Goal: Complete application form

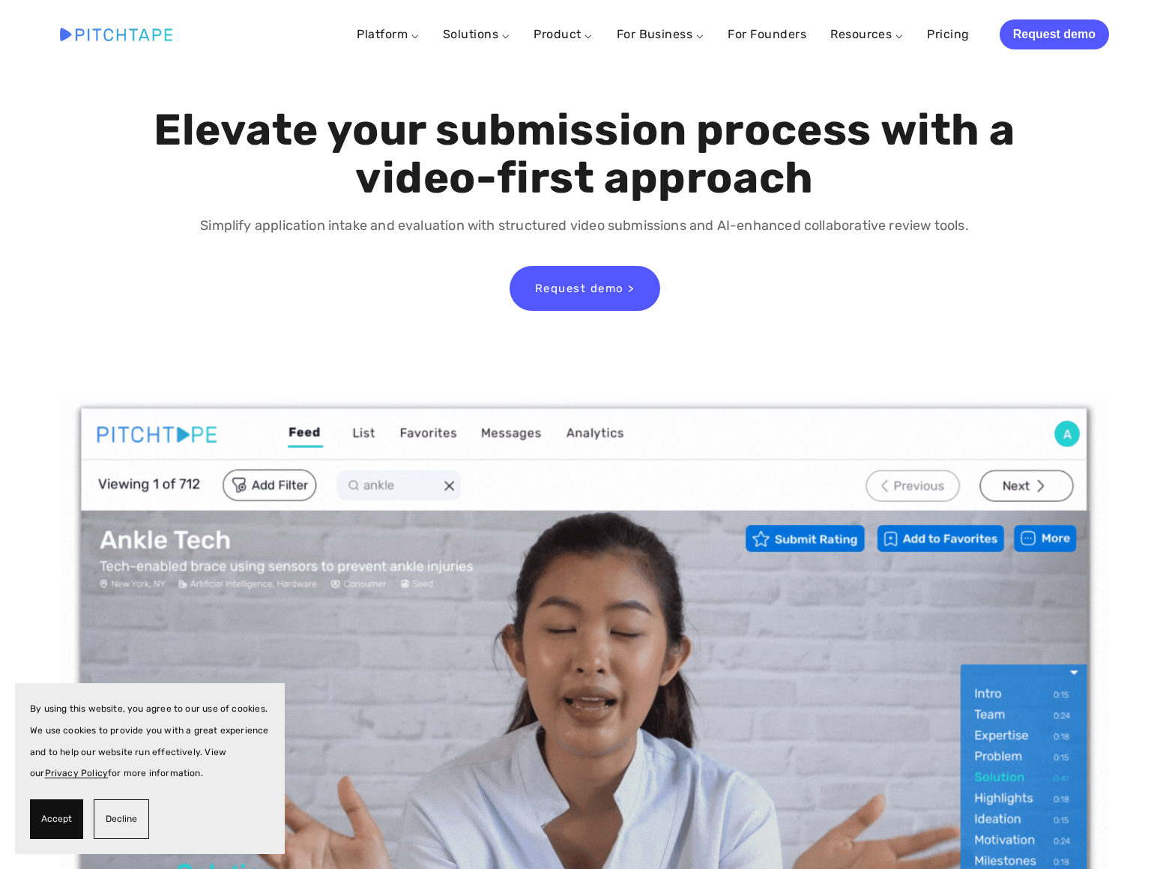
scroll to position [7811, 0]
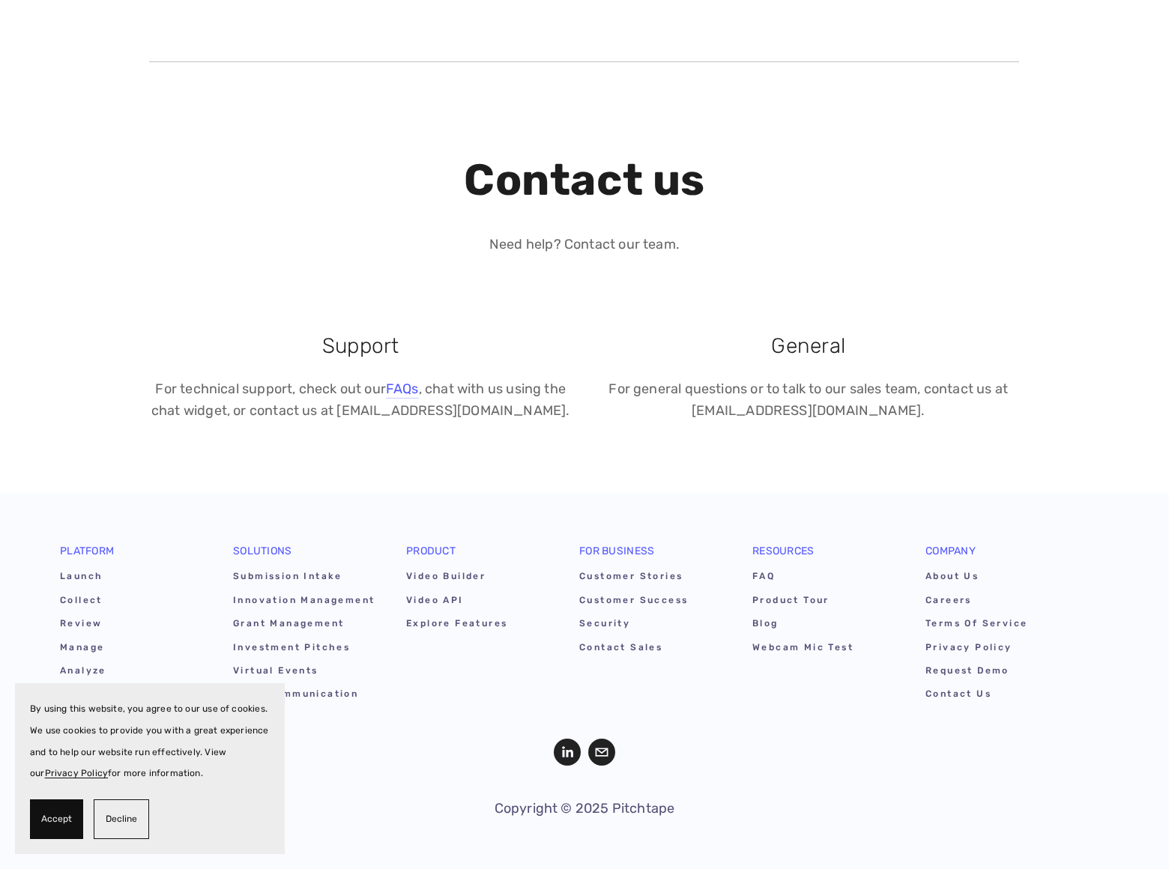
scroll to position [150, 0]
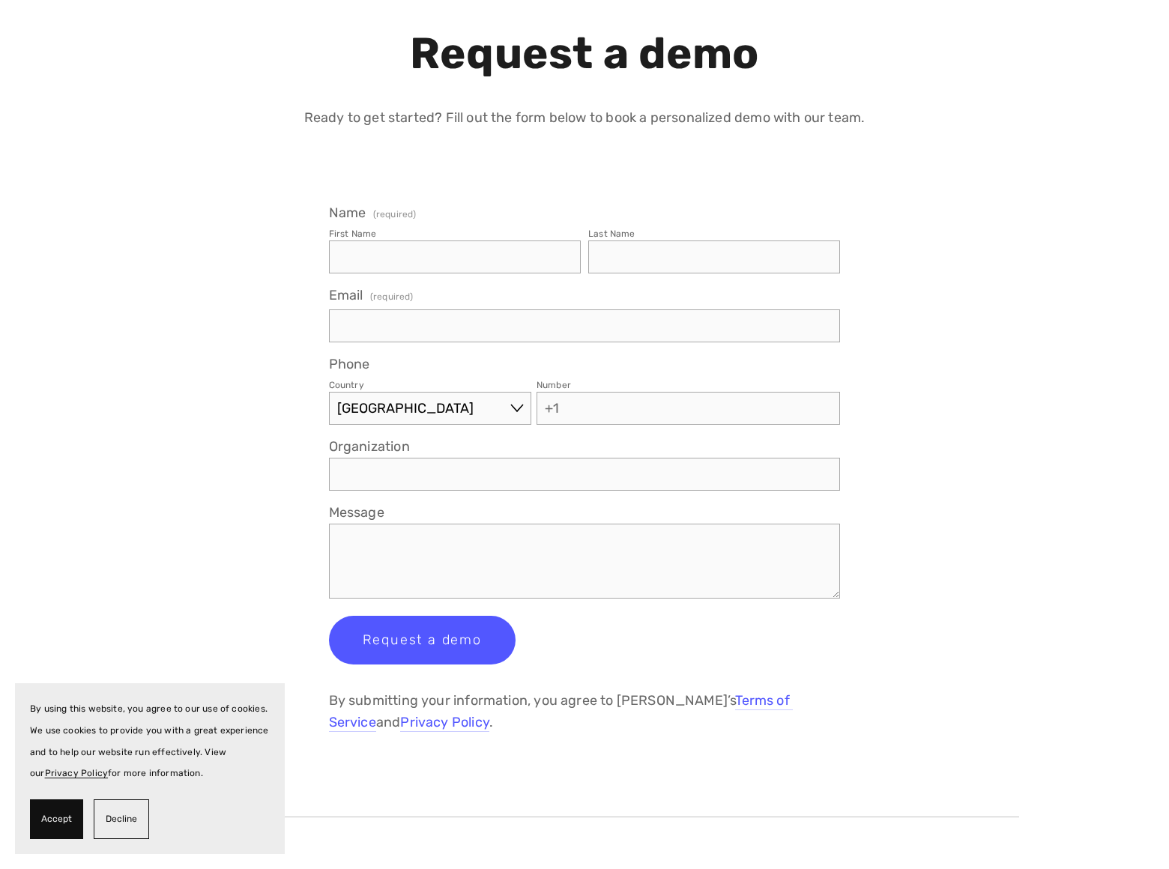
select select "AX"
type input "[PERSON_NAME]"
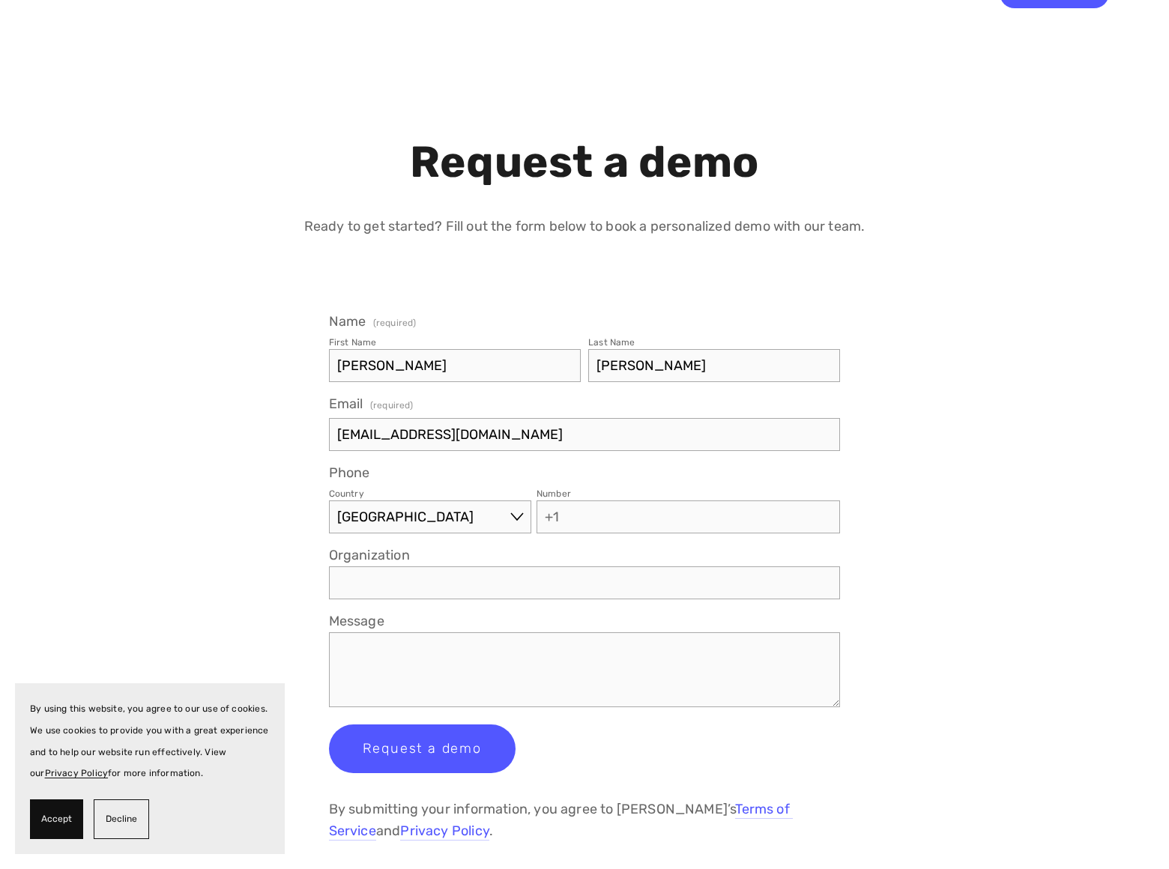
type input "[EMAIL_ADDRESS][DOMAIN_NAME]"
type input "8054002077"
type input "[DOMAIN_NAME]"
type textarea "We"
type input "ric"
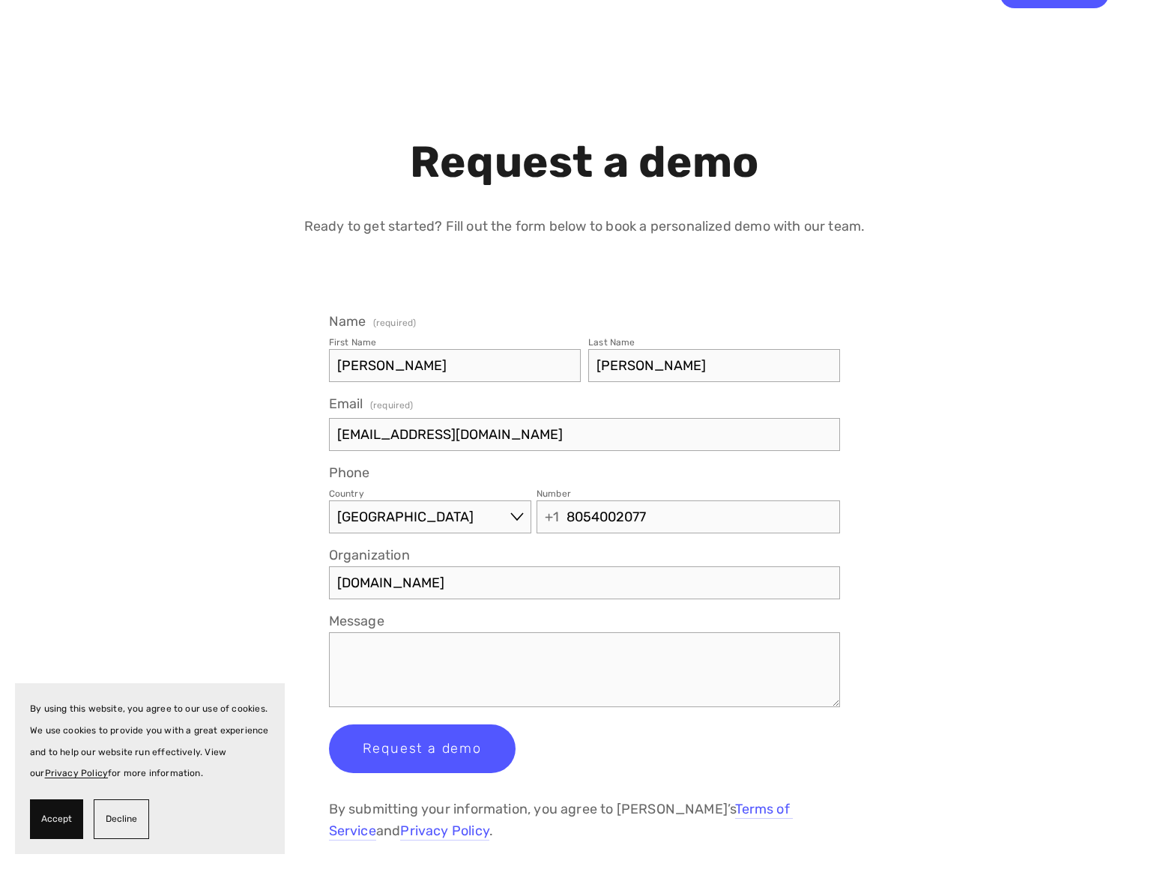
type textarea "c"
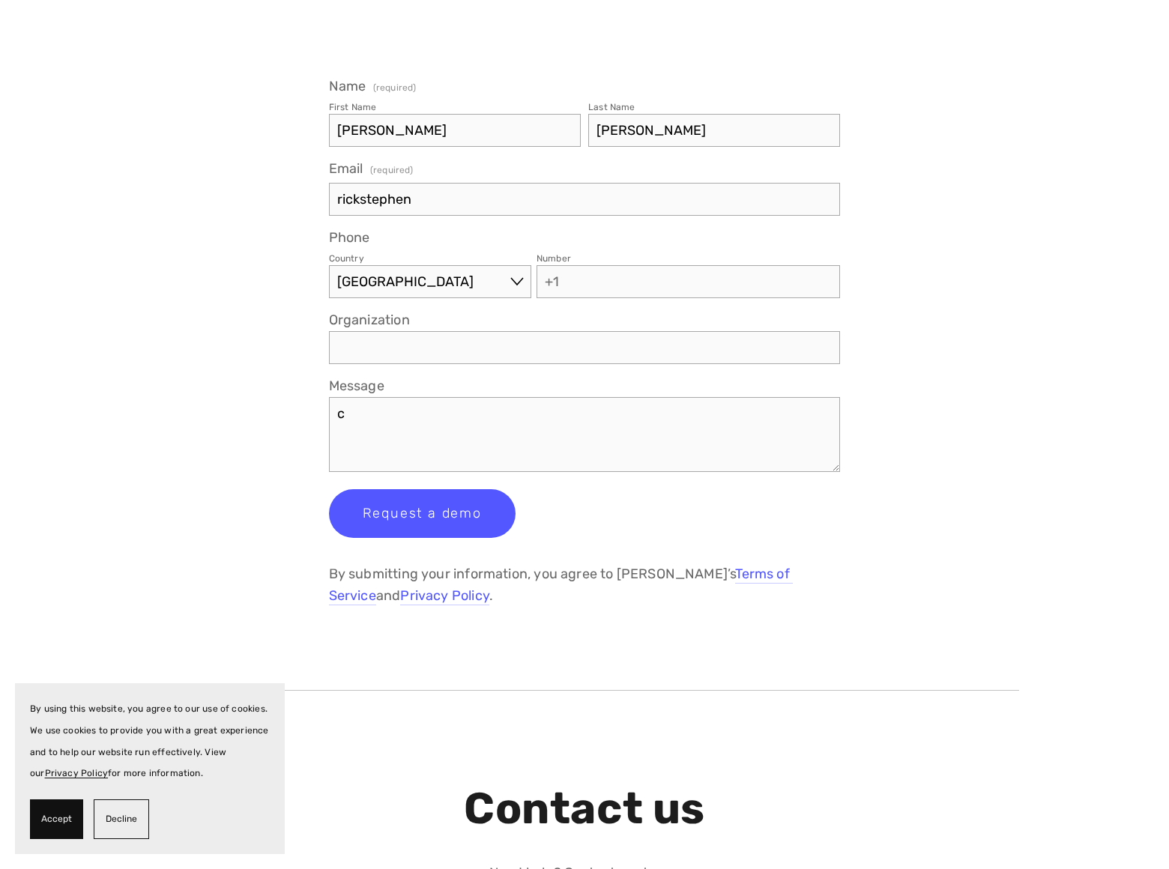
type input "rickstephens"
type input "rickstephens@d"
type textarea "an place you"
type input "rickstephens@[PERSON_NAME]"
type textarea "r"
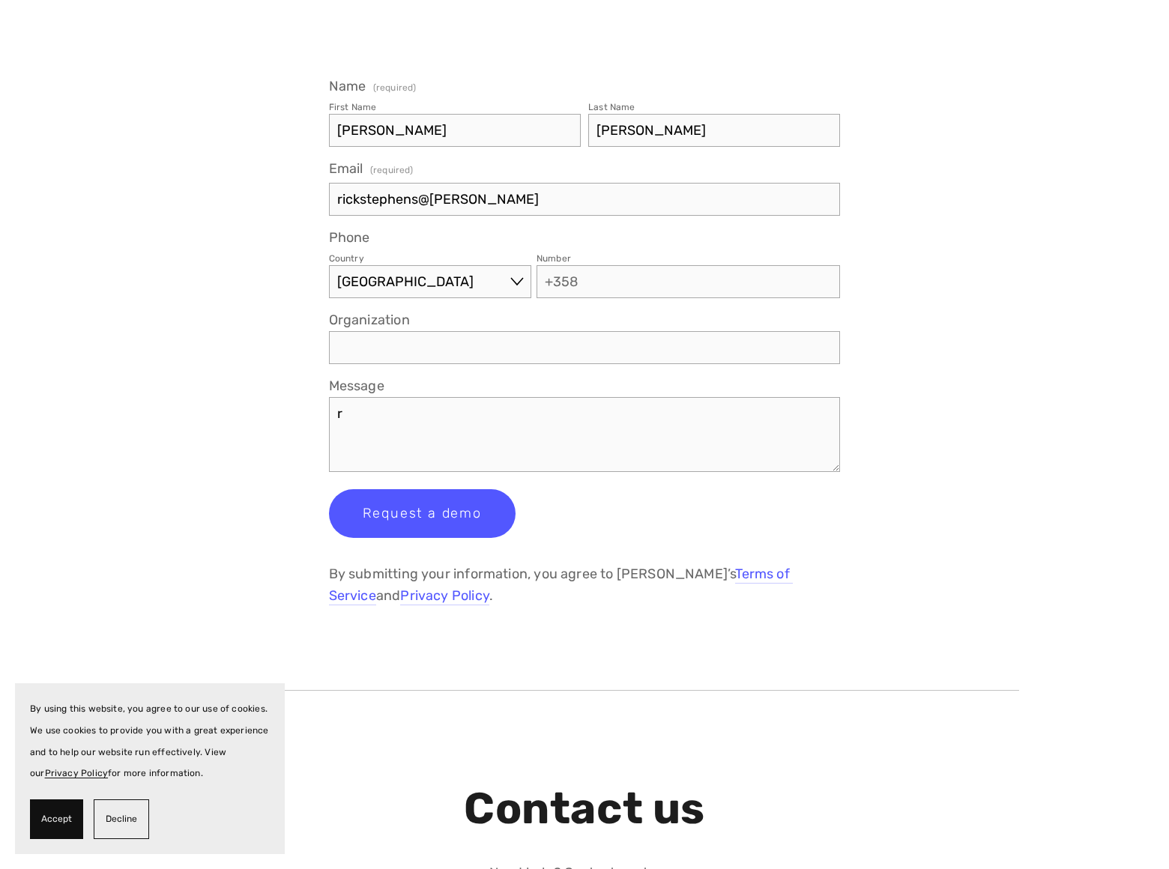
type input "rickstephens@domina"
type textarea "r we"
type textarea "bsite on t"
type input "rickstephens@dominate"
type textarea "bsite on top position"
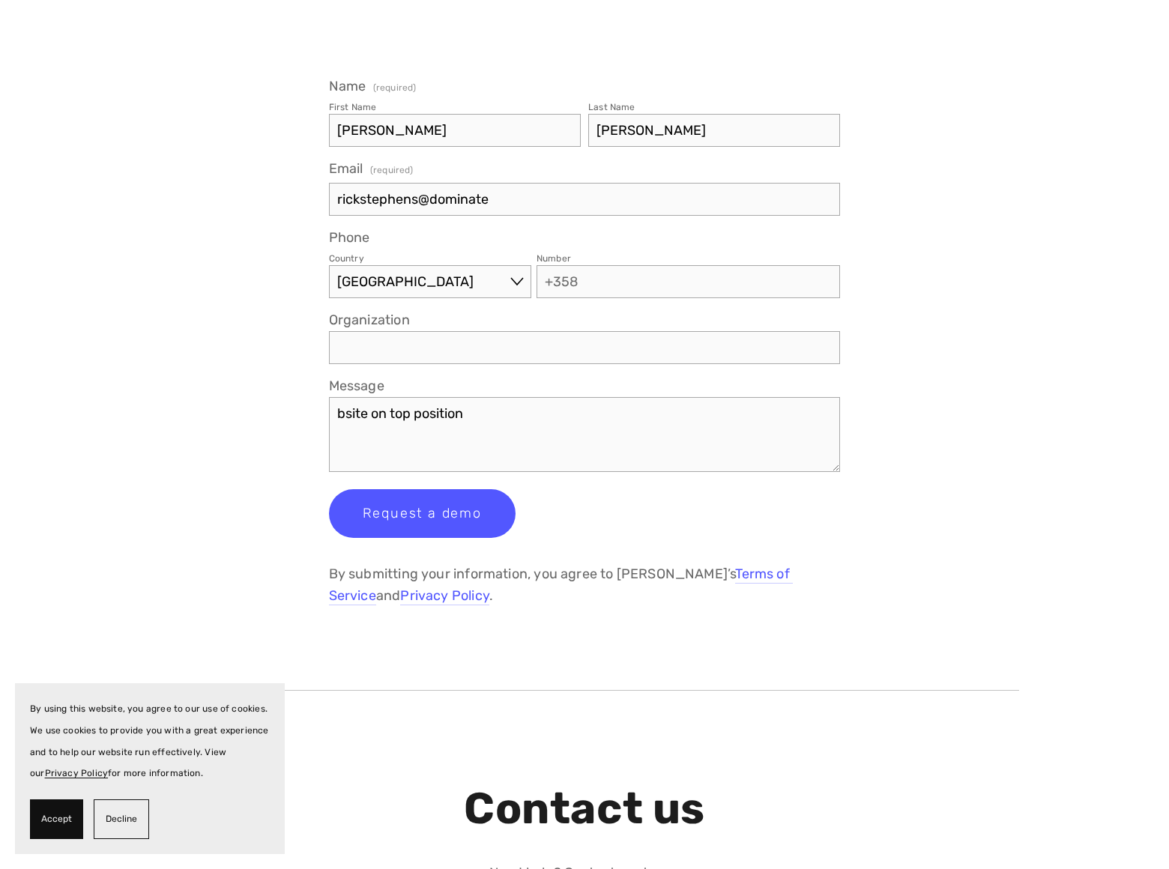
type input "rickstephens@dominatebanne"
type input "rickstephens@dominatebanner"
type input "rickstephens@dominatebanners"
type textarea "in search eng"
type input "[EMAIL_ADDRESS][DOMAIN_NAME]"
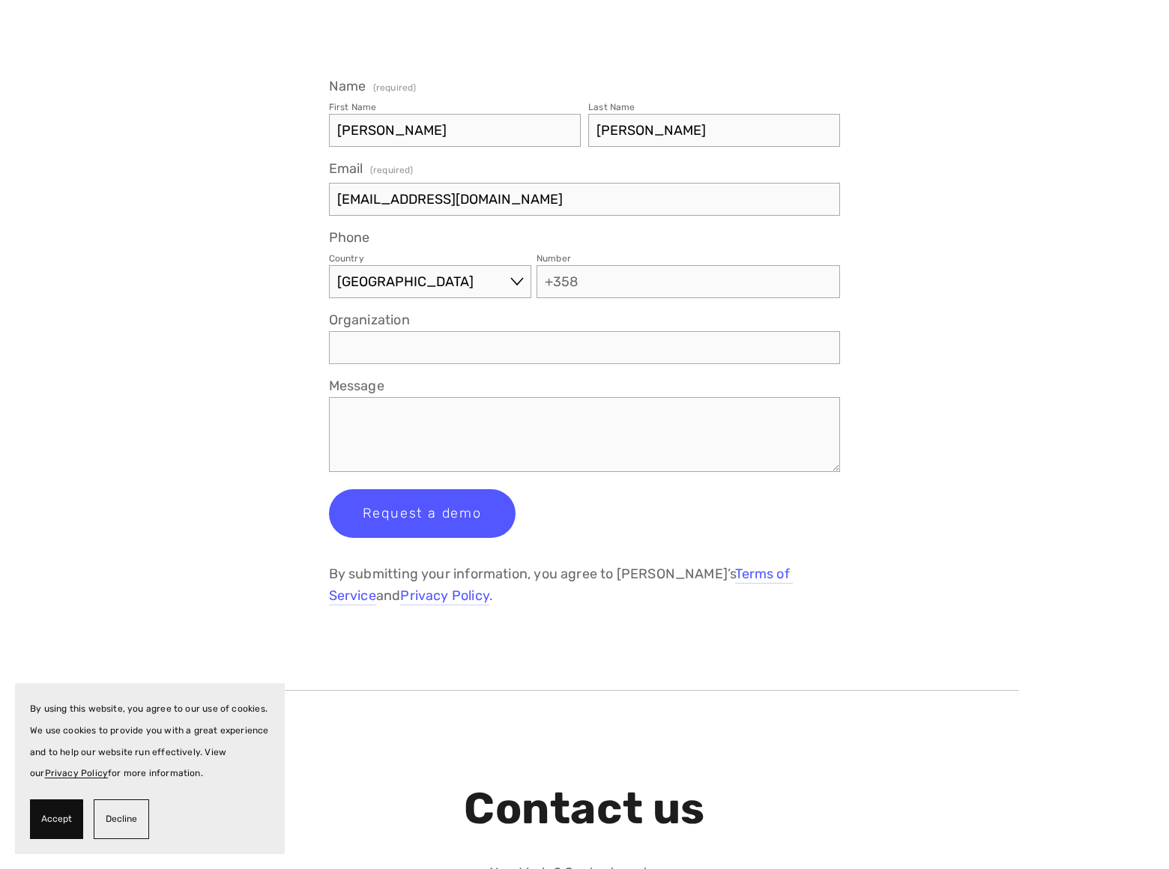
type textarea "i"
type input "8"
type textarea "nes wi"
type textarea "t"
type input "80"
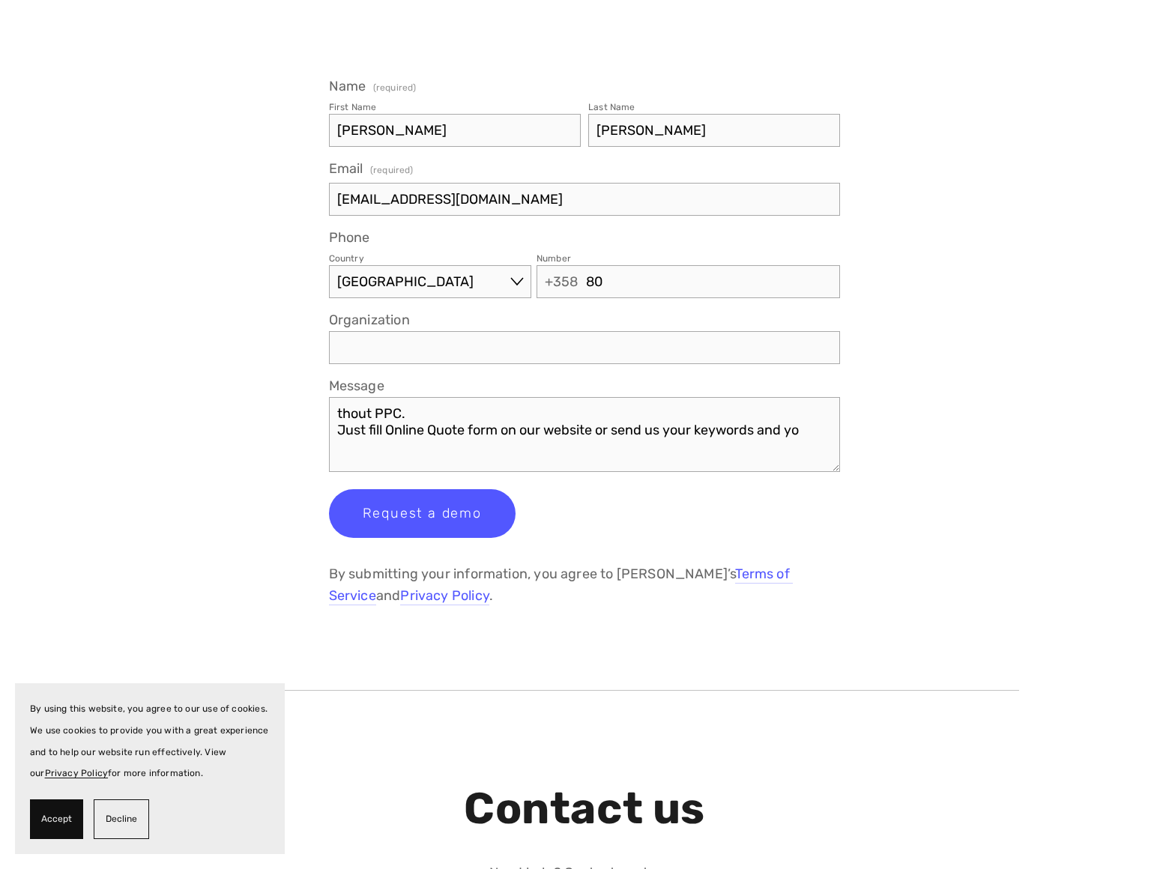
type textarea "thout PPC. Just fill Online Quote form on our website or send us your keywords …"
type input "805"
type textarea "'ll get minimum amount of traffic that our technology can guarantee. Do online …"
click at [584, 308] on div "Country [GEOGRAPHIC_DATA] [GEOGRAPHIC_DATA] [GEOGRAPHIC_DATA] [GEOGRAPHIC_DATA]…" at bounding box center [585, 280] width 512 height 63
click at [421, 513] on span "Request a demo" at bounding box center [422, 513] width 119 height 16
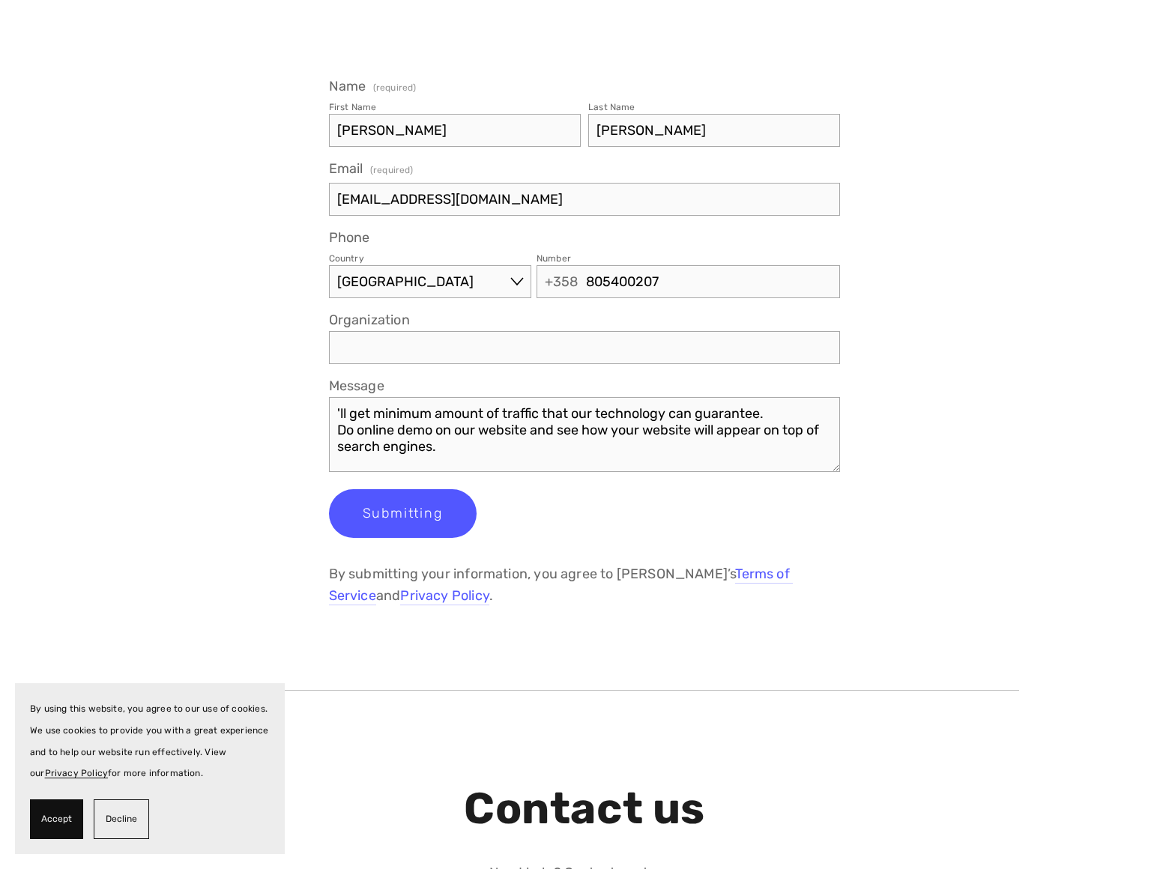
type input "8054002077"
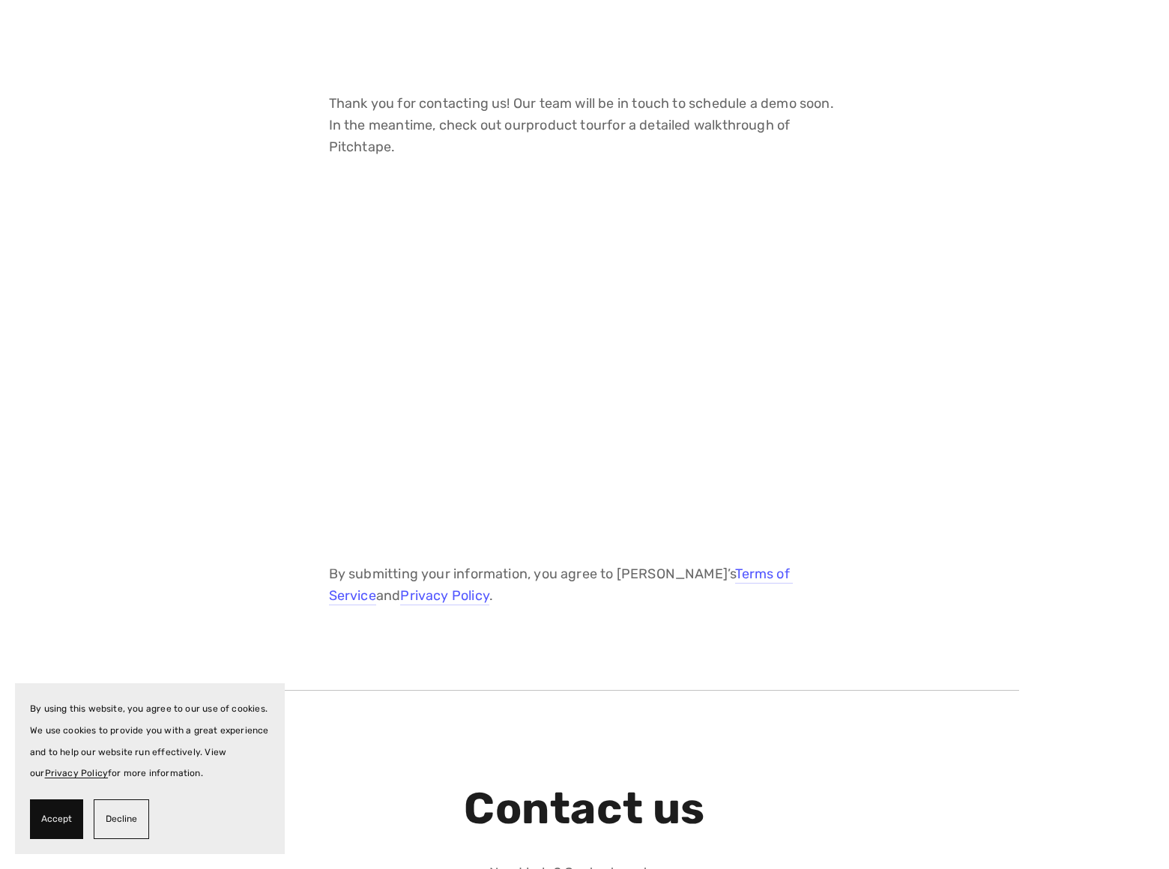
type input "[DOMAIN_NAME]"
